Goal: Participate in discussion: Engage in conversation with other users on a specific topic

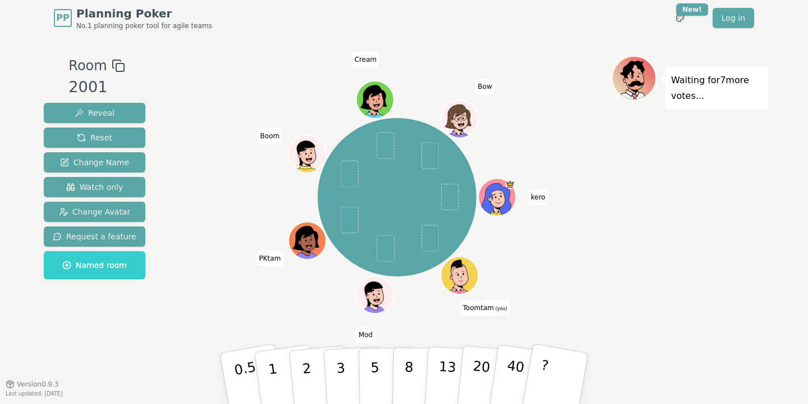
click at [570, 207] on div "kero Toomtam (you) Mod PKtam Boom Cream Bow" at bounding box center [396, 197] width 429 height 242
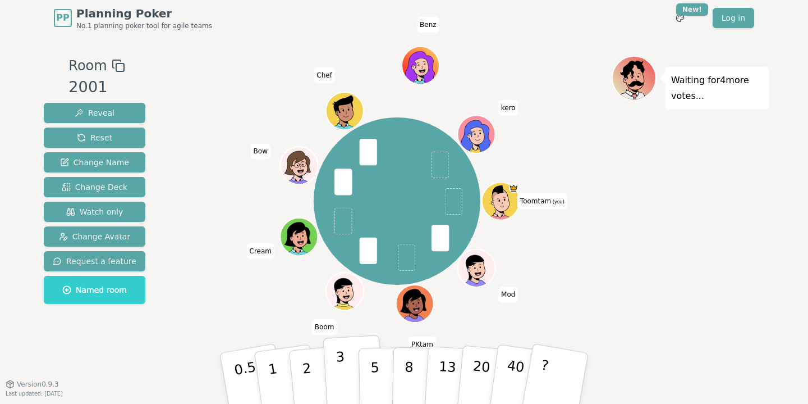
click at [345, 369] on button "3" at bounding box center [353, 379] width 61 height 88
click at [373, 366] on p "5" at bounding box center [375, 378] width 10 height 61
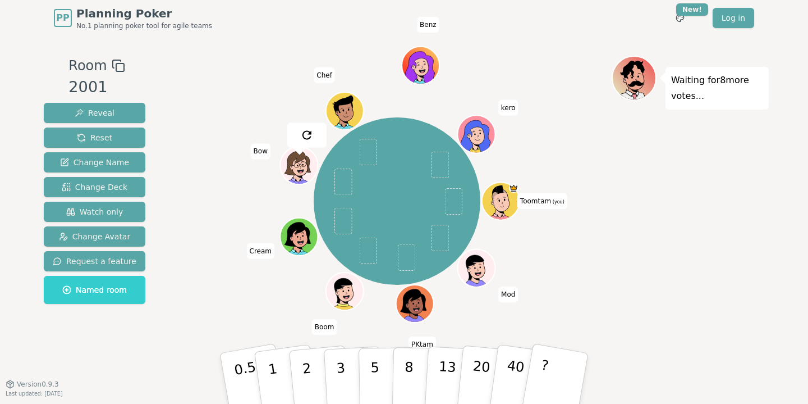
click at [229, 321] on div "Toomtam (you) Mod PKtam Boom Cream Bow Chef Benz kero" at bounding box center [396, 201] width 429 height 251
click at [338, 355] on p "3" at bounding box center [342, 379] width 12 height 61
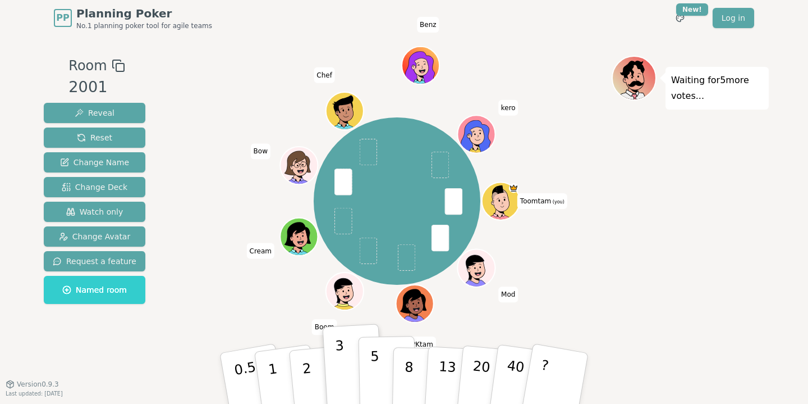
click at [377, 360] on p "5" at bounding box center [375, 378] width 10 height 61
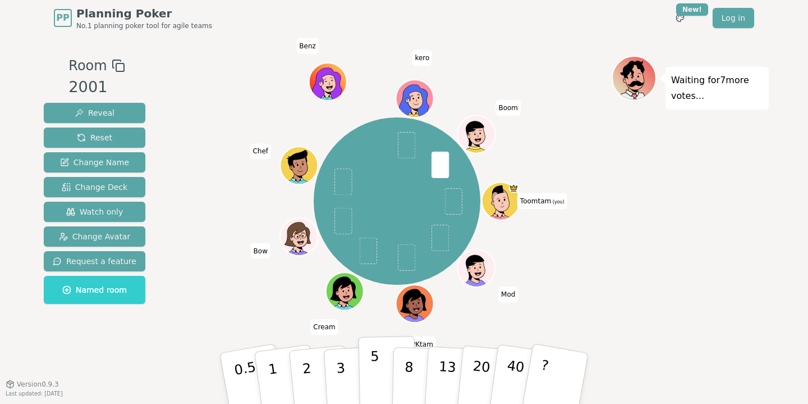
click at [369, 363] on button "5" at bounding box center [388, 378] width 58 height 85
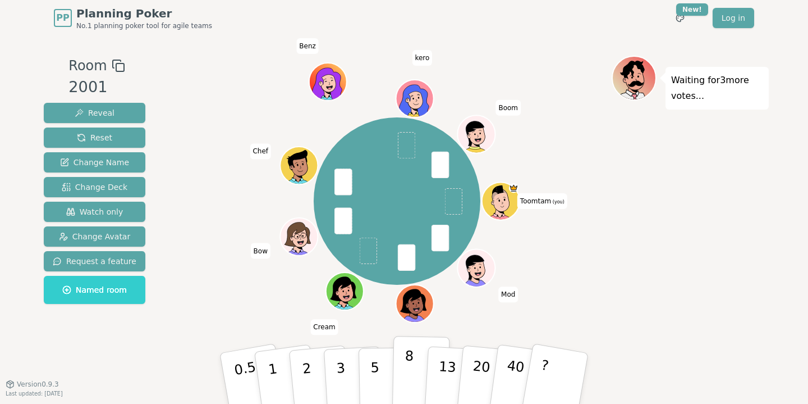
click at [404, 374] on button "8" at bounding box center [421, 378] width 58 height 85
click at [405, 368] on p "8" at bounding box center [409, 377] width 10 height 61
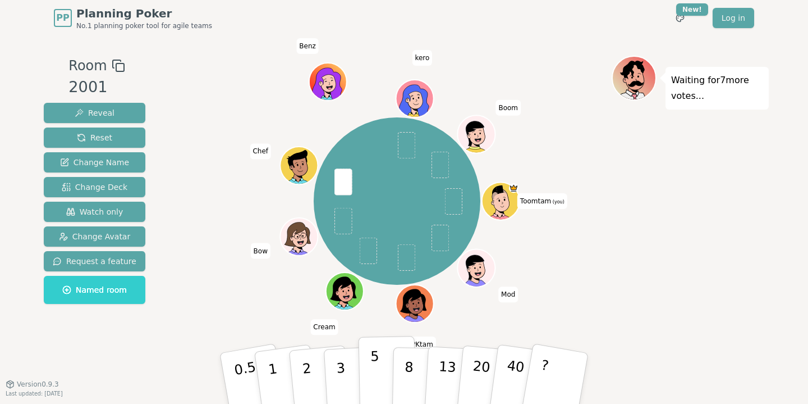
click at [377, 363] on p "5" at bounding box center [375, 378] width 10 height 61
click at [201, 267] on div "Toomtam (you) Mod PKtam Cream Bow Chef Benz kero Boom" at bounding box center [396, 201] width 429 height 251
click at [219, 279] on div "Toomtam (you) Mod PKtam Cream Bow Chef Benz kero Boom" at bounding box center [396, 201] width 429 height 251
click at [335, 359] on button "3" at bounding box center [353, 379] width 61 height 88
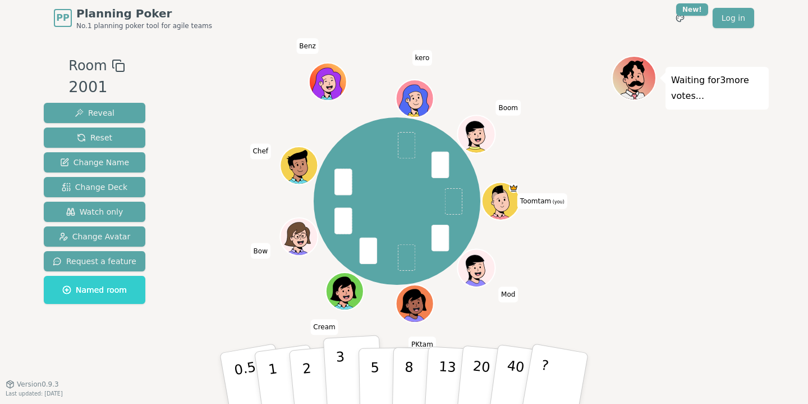
click at [340, 367] on p "3" at bounding box center [342, 379] width 12 height 61
click at [213, 327] on div "Toomtam (you) Mod PKtam Cream Bow Chef Benz kero Boom" at bounding box center [396, 210] width 429 height 309
click at [406, 370] on p "8" at bounding box center [409, 377] width 10 height 61
click at [411, 370] on p "8" at bounding box center [409, 377] width 10 height 61
